Goal: Information Seeking & Learning: Learn about a topic

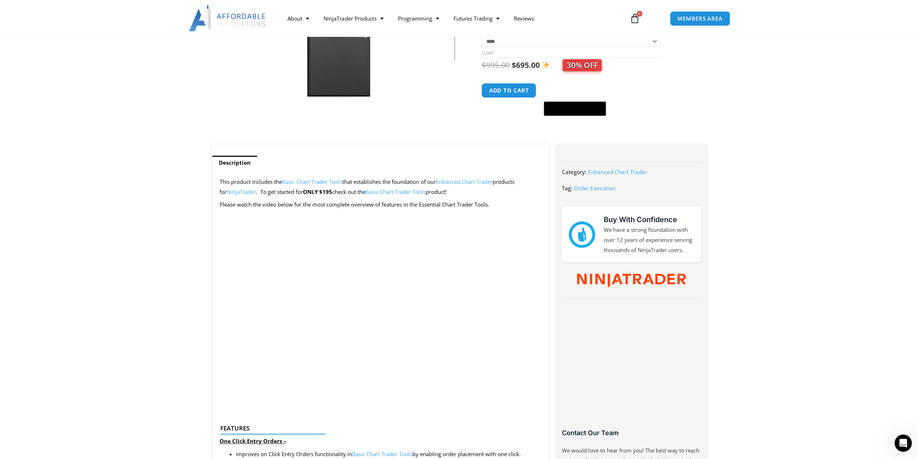
scroll to position [181, 0]
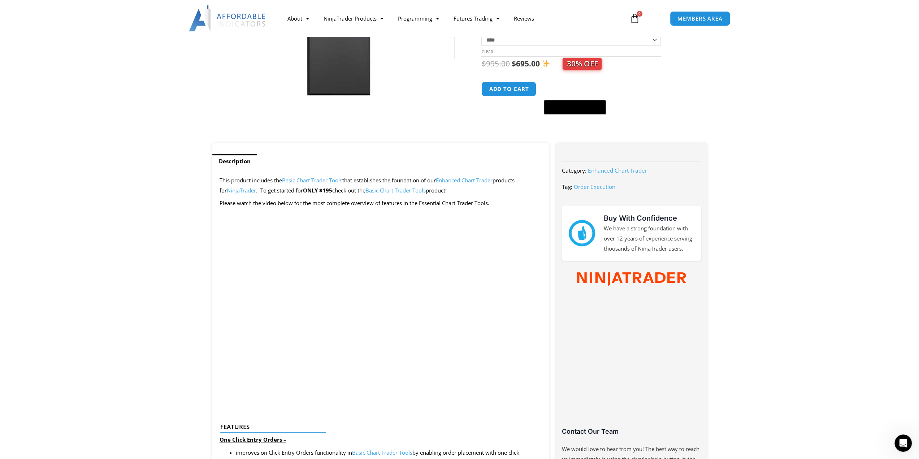
click at [383, 192] on link "Basic Chart Trader Tools" at bounding box center [395, 190] width 60 height 7
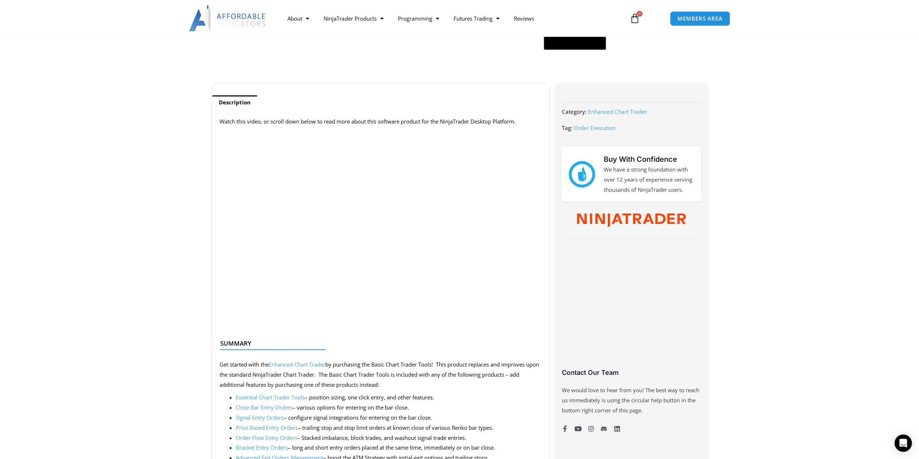
scroll to position [217, 0]
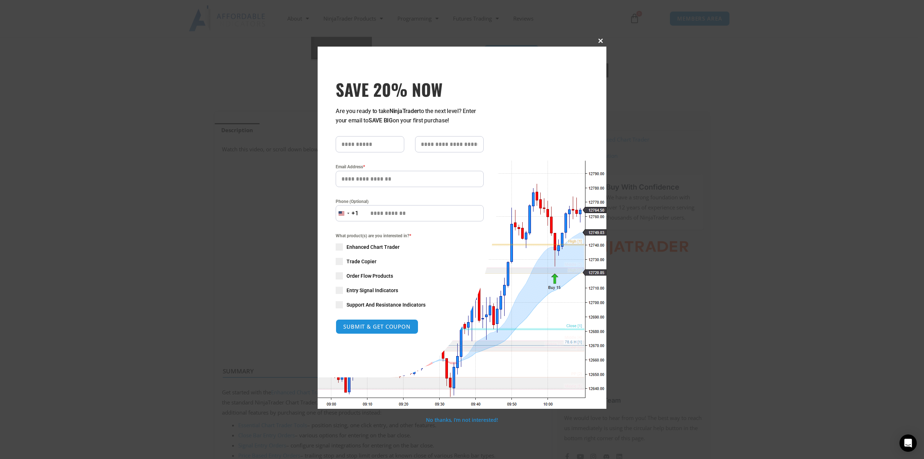
click at [600, 42] on span "SAVE 20% NOW popup" at bounding box center [601, 41] width 12 height 4
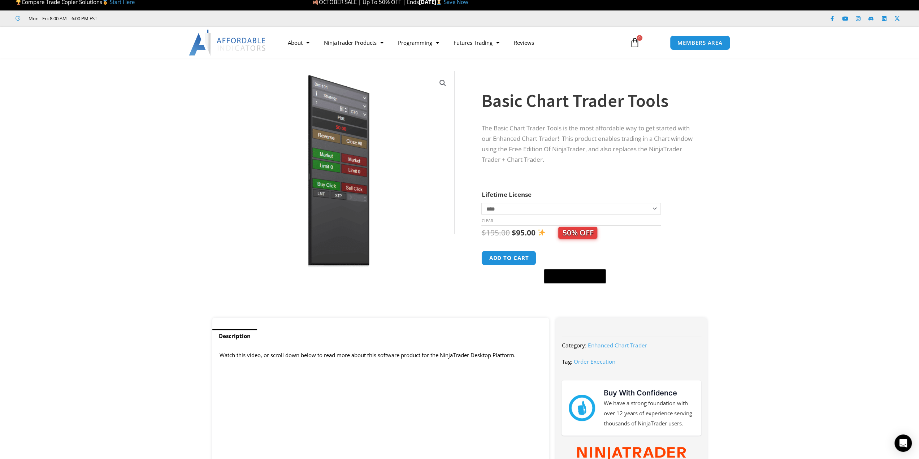
scroll to position [0, 0]
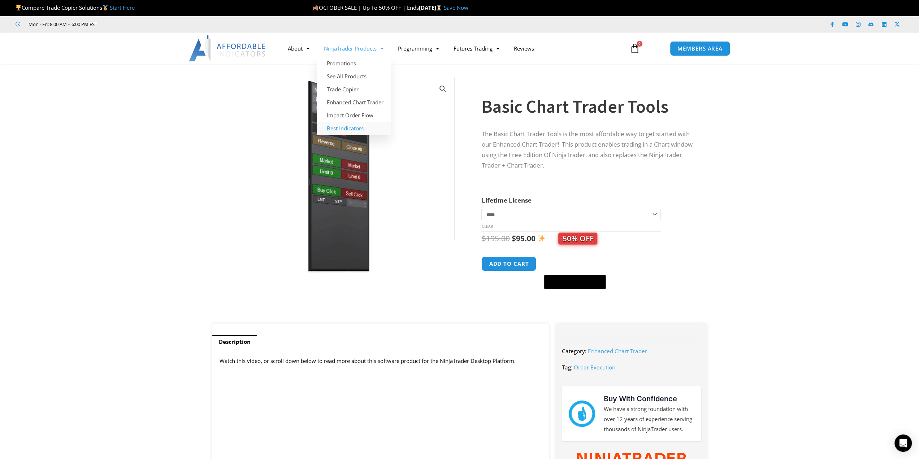
click at [360, 130] on link "Best Indicators" at bounding box center [354, 128] width 74 height 13
